Goal: Navigation & Orientation: Find specific page/section

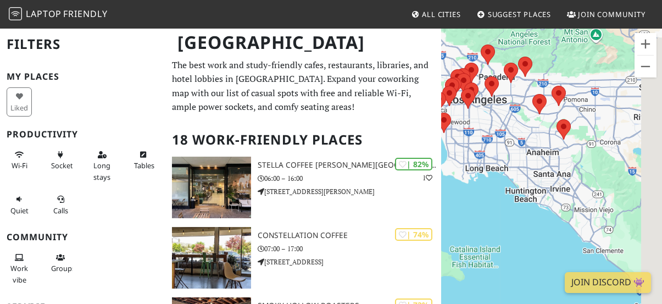
drag, startPoint x: 591, startPoint y: 210, endPoint x: 517, endPoint y: 127, distance: 112.0
click at [517, 127] on div "To navigate, press the arrow keys." at bounding box center [551, 179] width 221 height 304
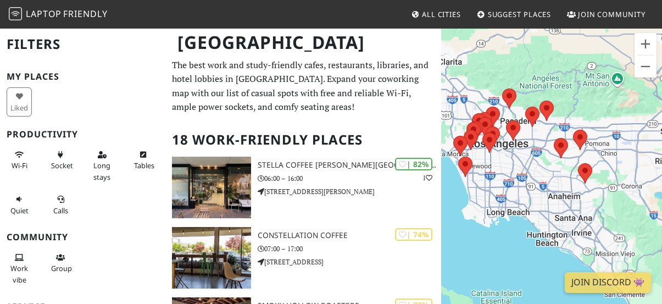
drag, startPoint x: 517, startPoint y: 127, endPoint x: 550, endPoint y: 185, distance: 66.9
click at [550, 185] on div "To navigate, press the arrow keys." at bounding box center [551, 179] width 221 height 304
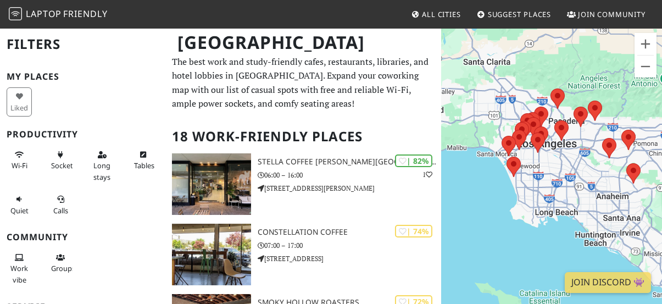
scroll to position [4, 0]
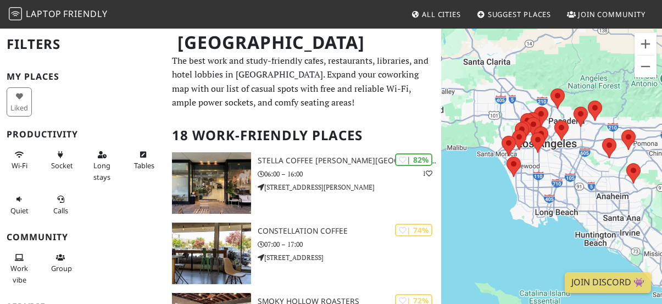
click at [445, 12] on span "All Cities" at bounding box center [441, 14] width 39 height 10
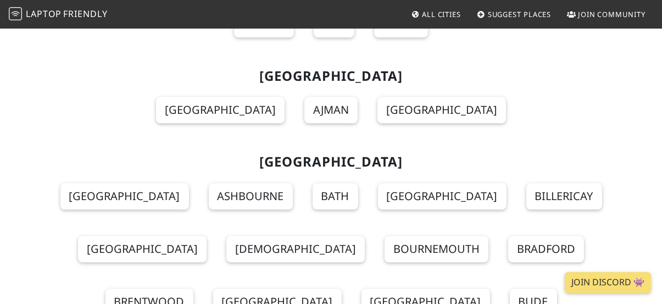
scroll to position [13651, 0]
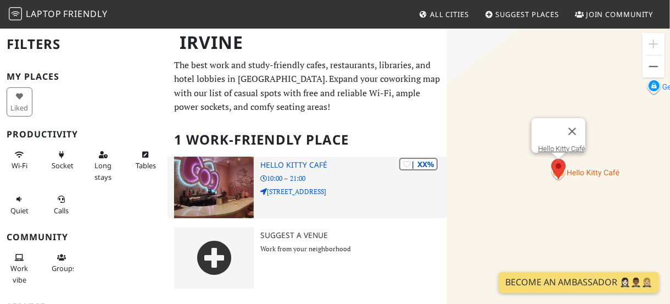
click at [230, 174] on img at bounding box center [214, 188] width 80 height 62
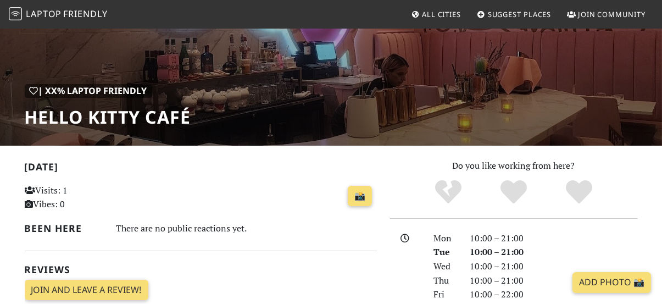
scroll to position [111, 0]
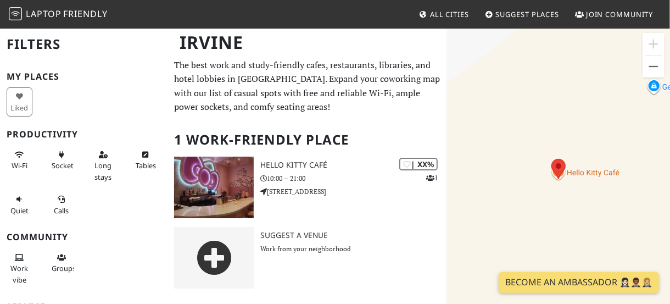
click at [590, 175] on div "To navigate, press the arrow keys." at bounding box center [557, 179] width 223 height 304
